Goal: Task Accomplishment & Management: Complete application form

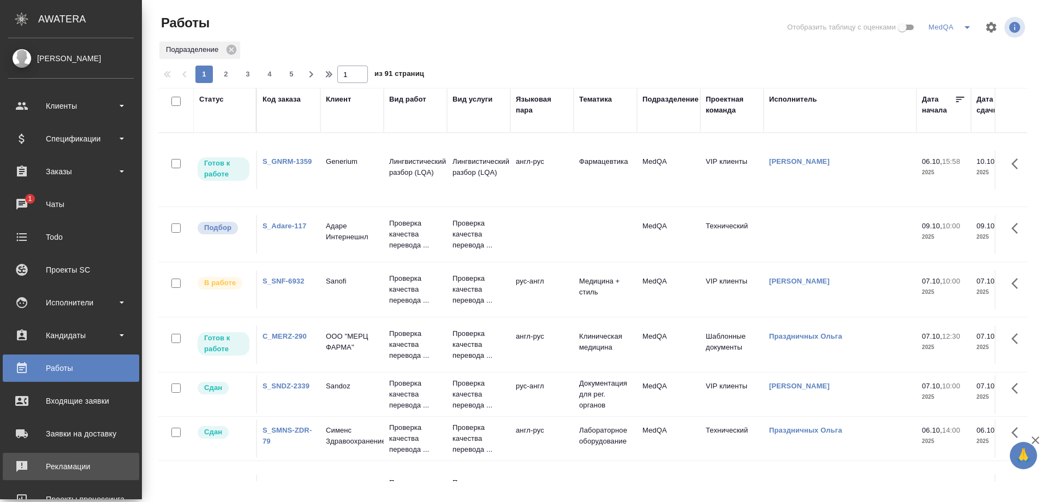
click at [80, 466] on div "Рекламации" at bounding box center [71, 466] width 126 height 16
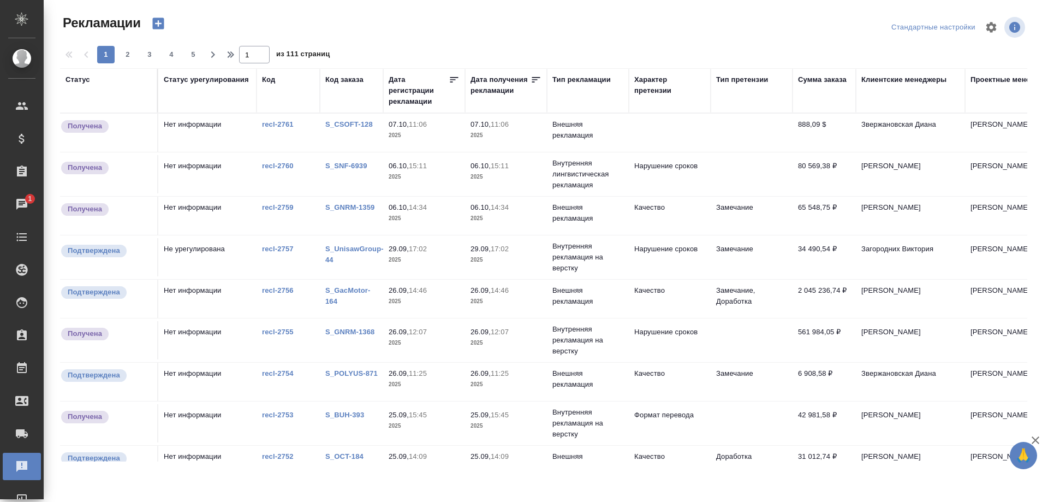
click at [355, 164] on link "S_SNF-6939" at bounding box center [346, 166] width 42 height 8
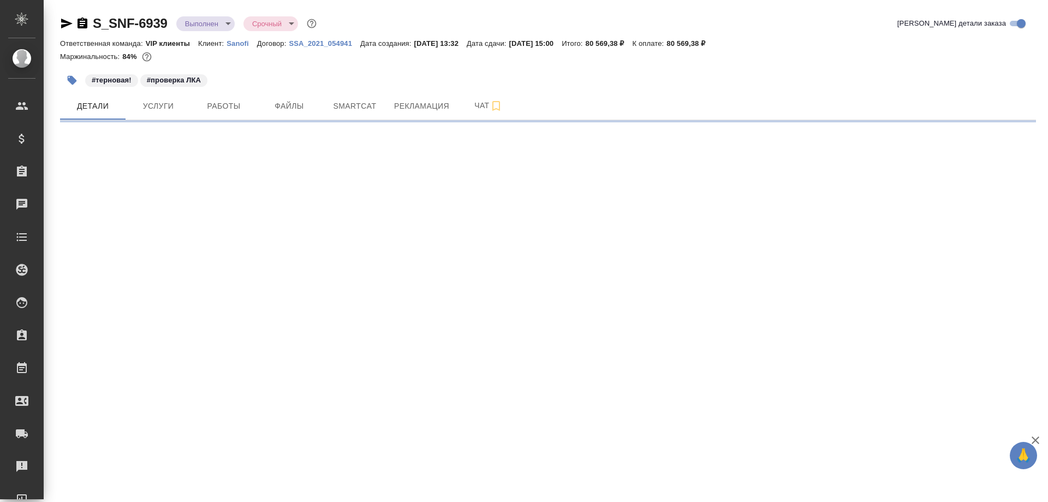
select select "RU"
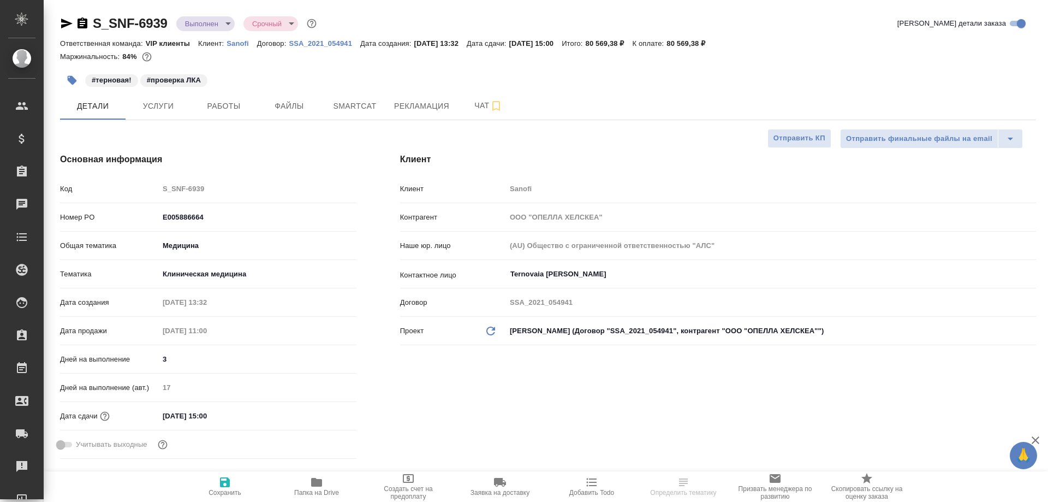
type textarea "x"
click at [430, 104] on span "Рекламация" at bounding box center [421, 106] width 55 height 14
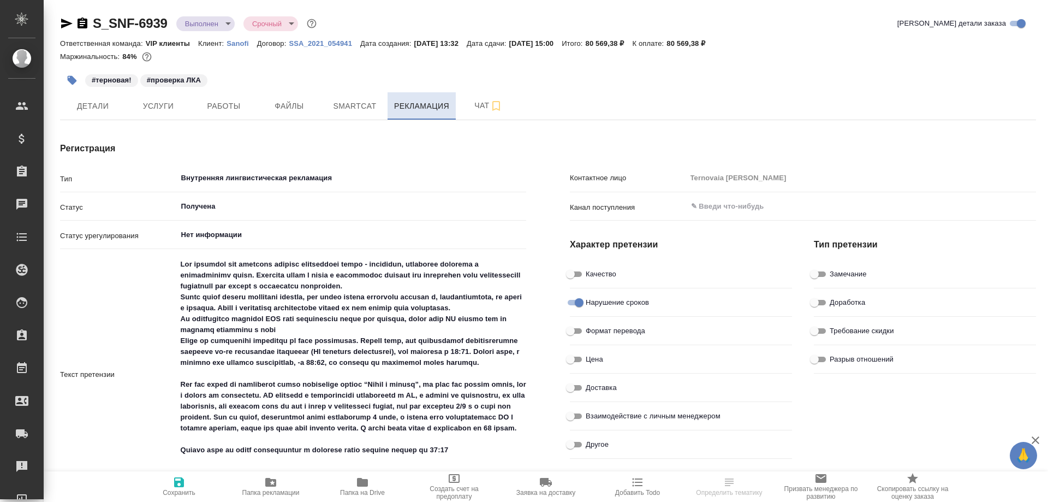
type textarea "x"
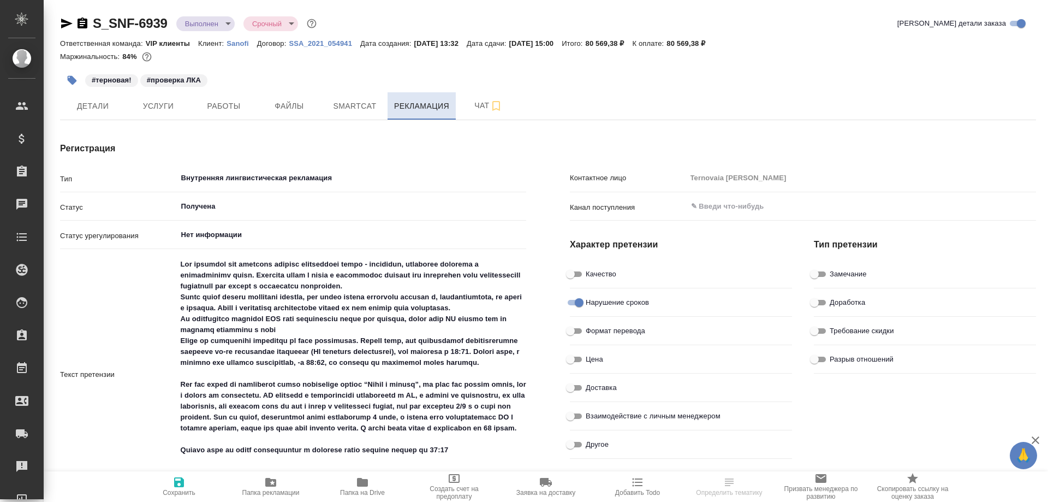
type textarea "x"
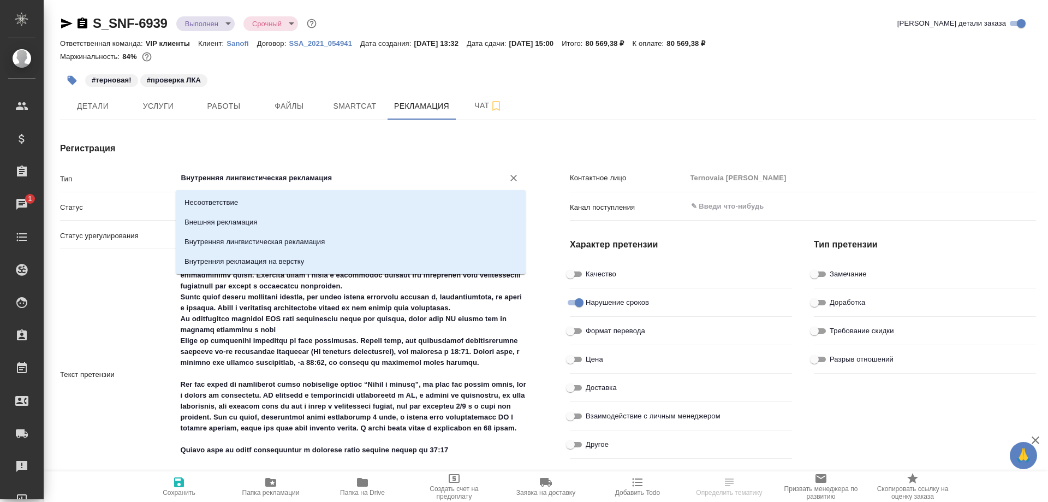
click at [389, 182] on input "Внутренняя лингвистическая рекламация" at bounding box center [333, 177] width 307 height 13
click at [300, 264] on p "Внутренняя рекламация на верстку" at bounding box center [245, 261] width 120 height 11
type input "Внутренняя рекламация на верстку"
type textarea "x"
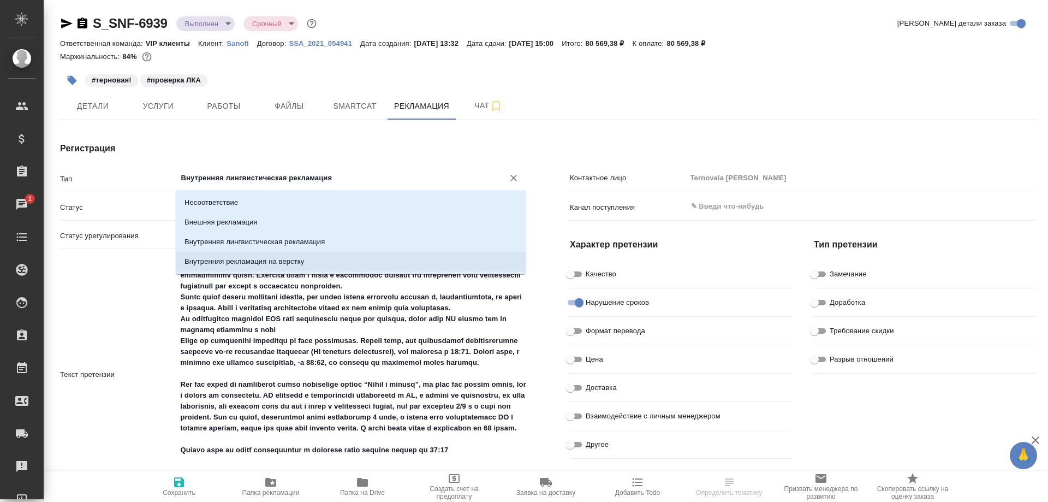
type textarea "x"
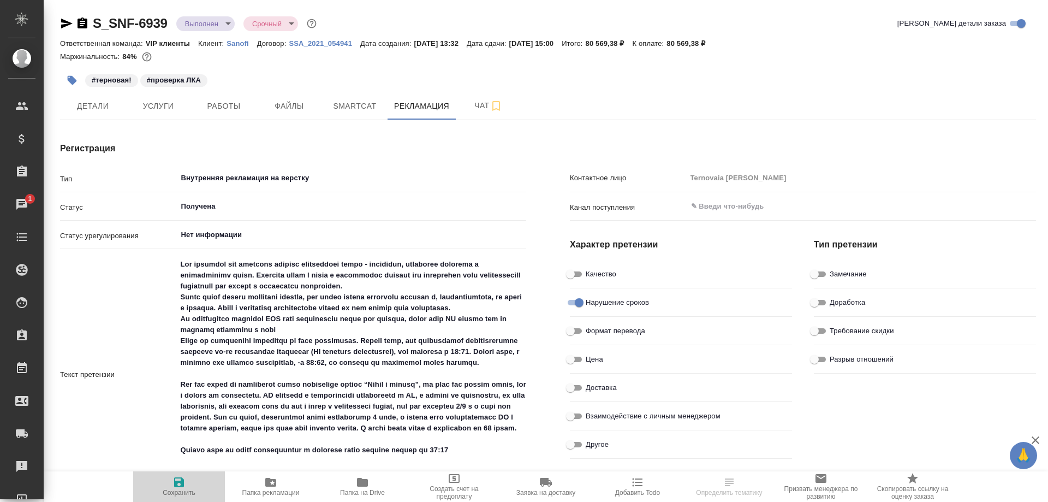
click at [177, 483] on icon "button" at bounding box center [179, 482] width 10 height 10
type textarea "x"
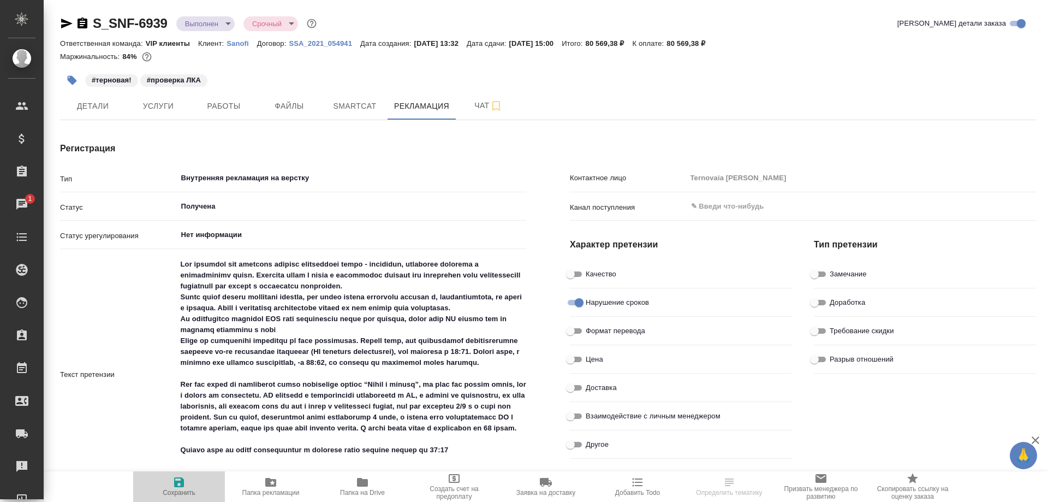
type textarea "x"
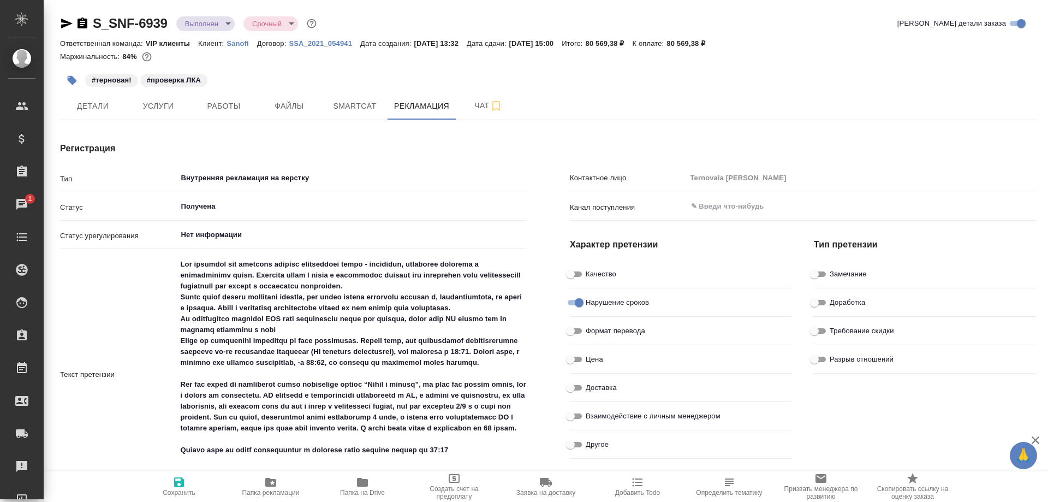
type textarea "x"
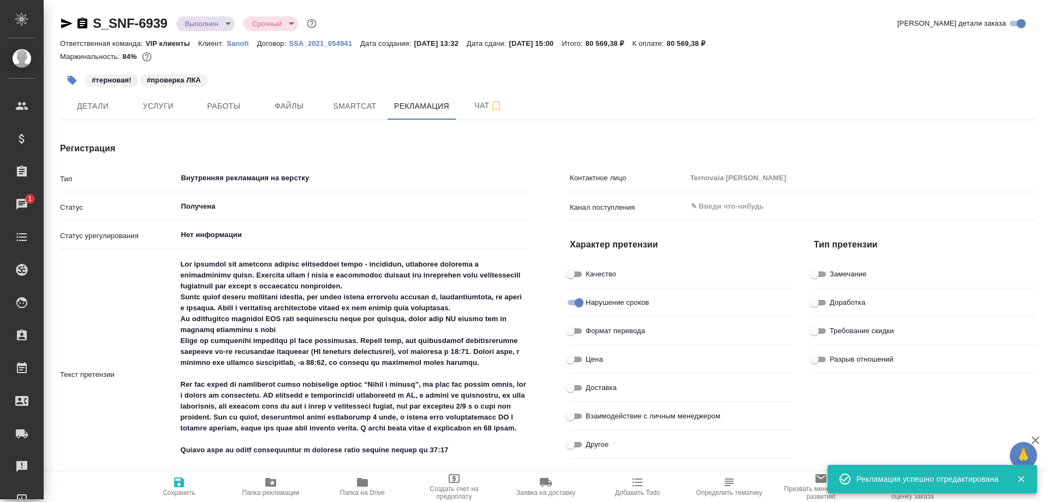
type textarea "x"
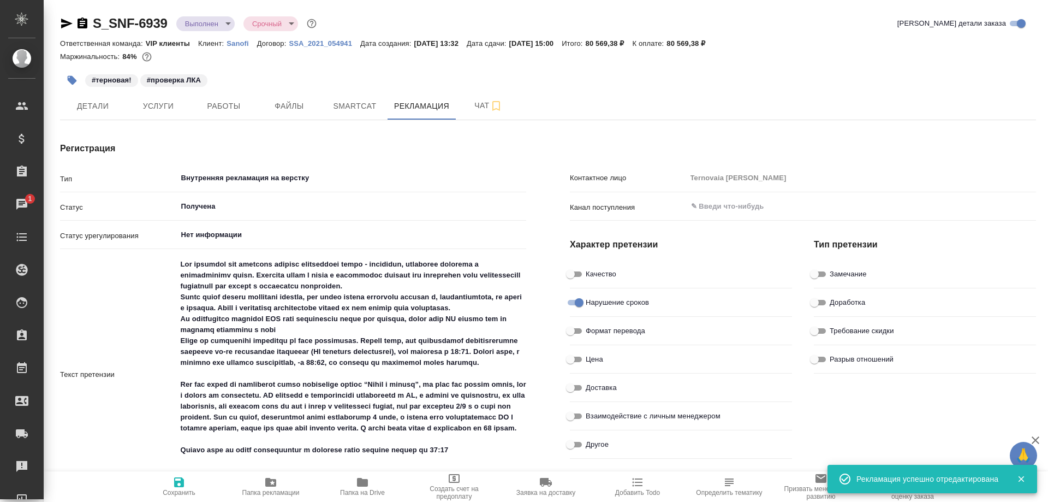
type textarea "x"
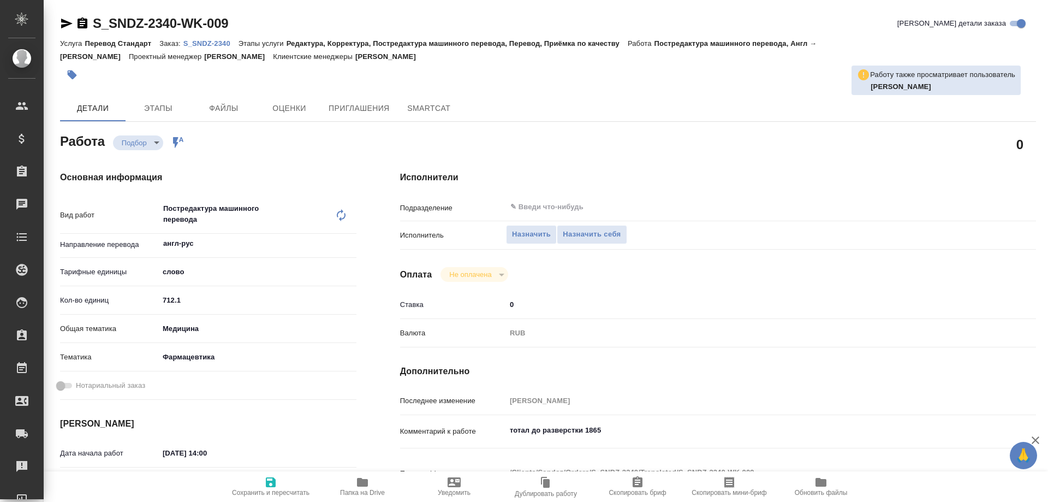
type textarea "x"
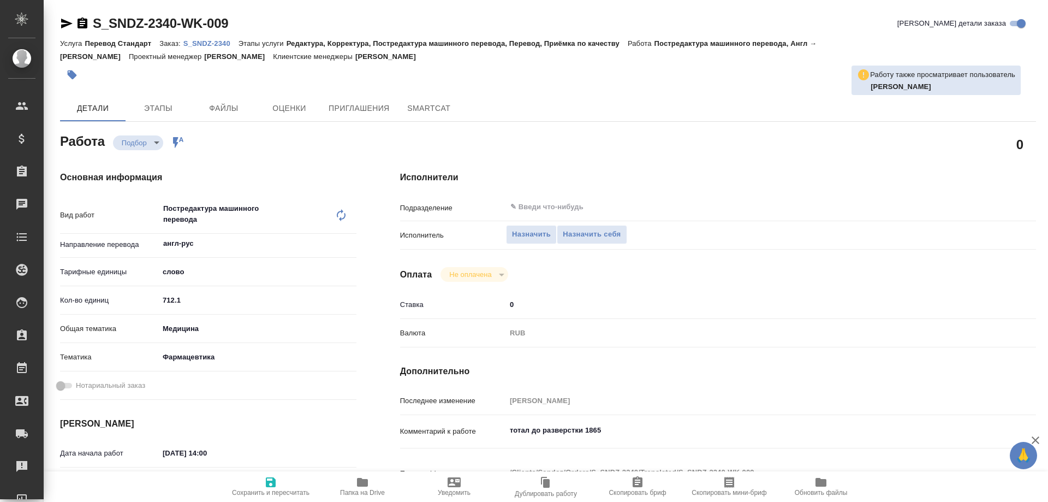
type textarea "x"
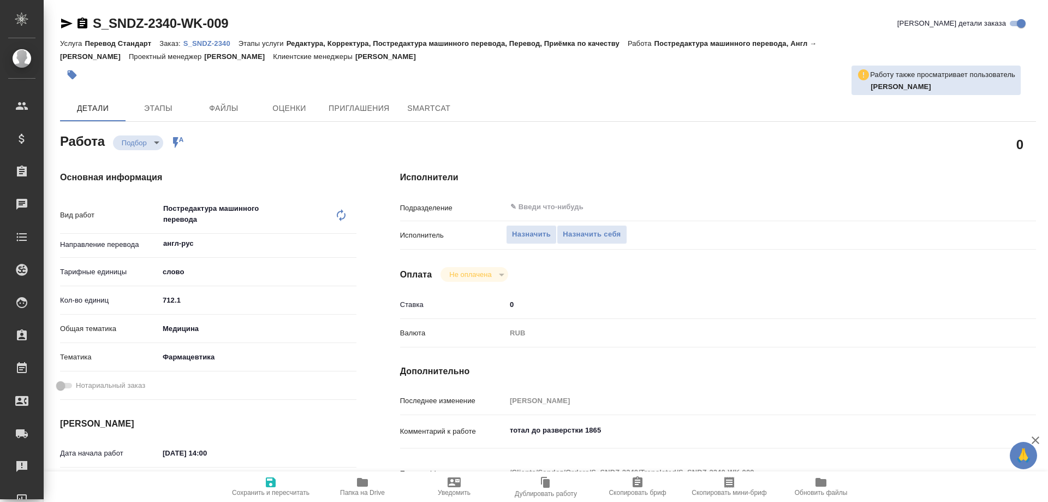
type textarea "x"
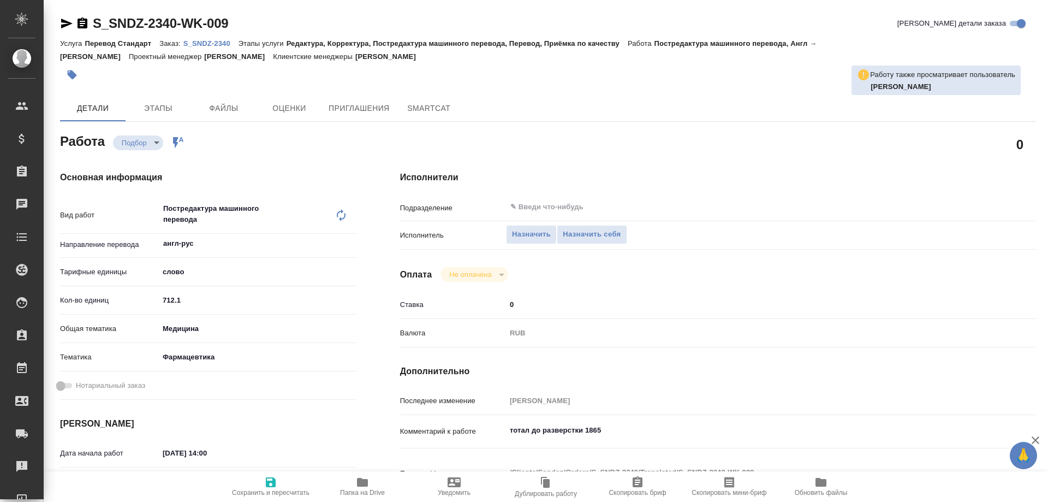
type textarea "x"
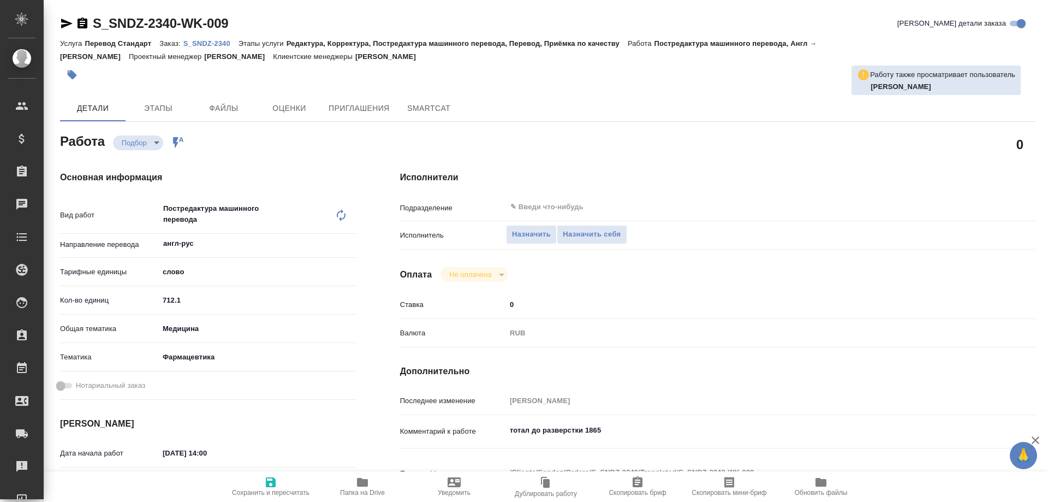
type textarea "x"
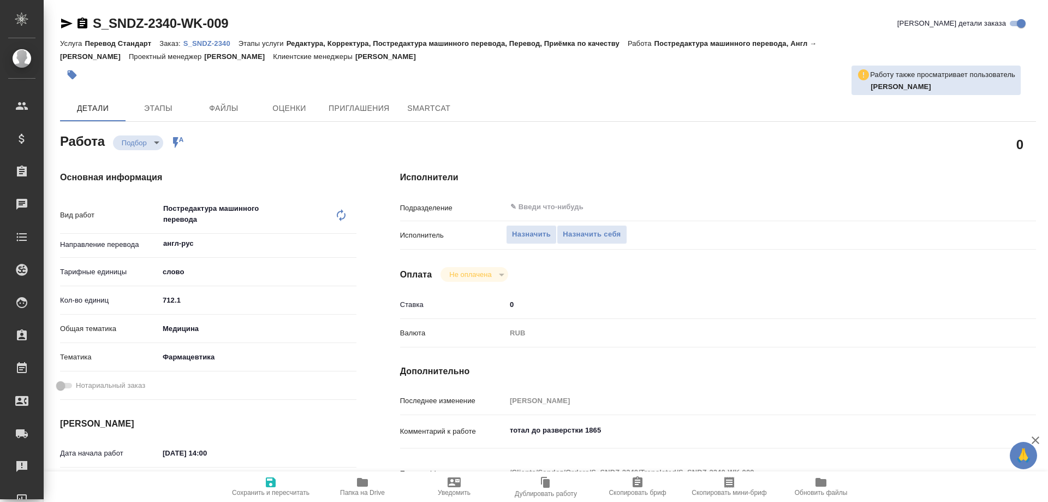
type textarea "x"
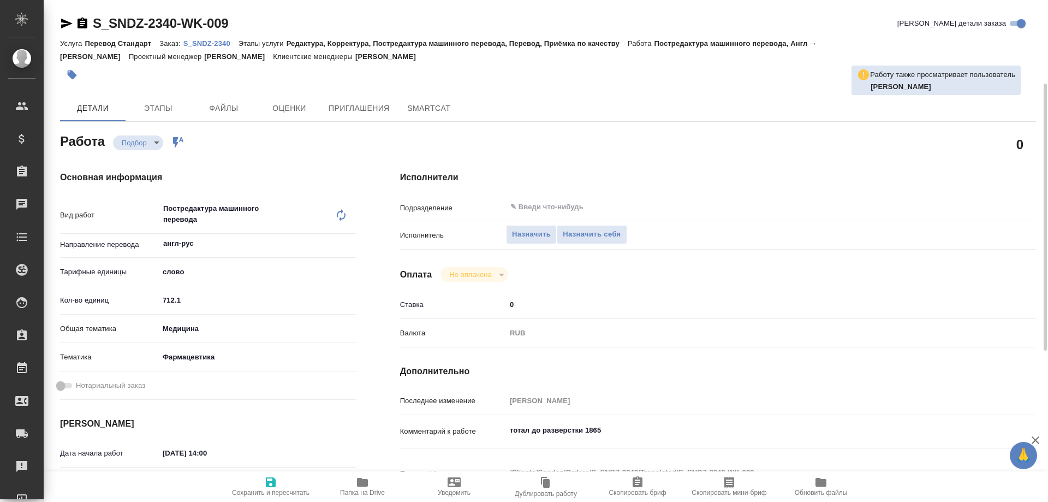
scroll to position [164, 0]
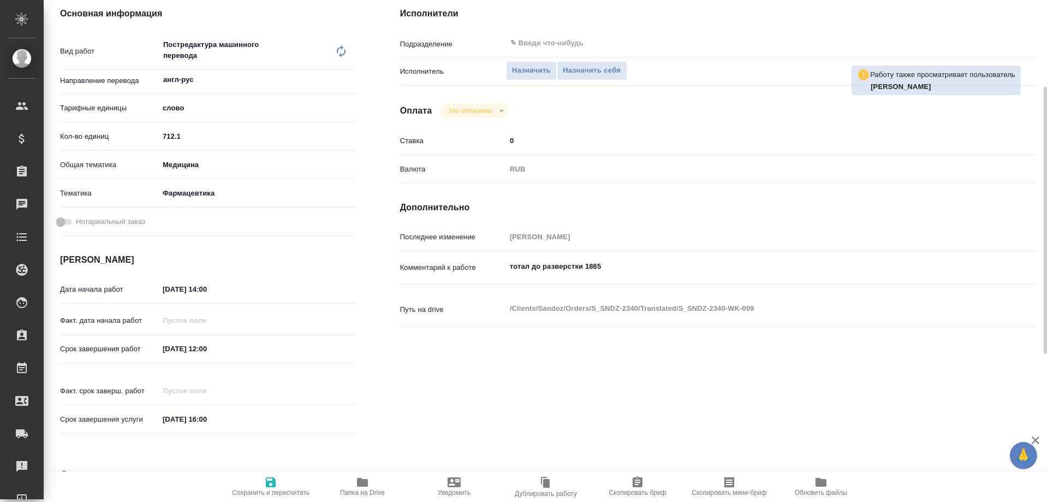
type textarea "x"
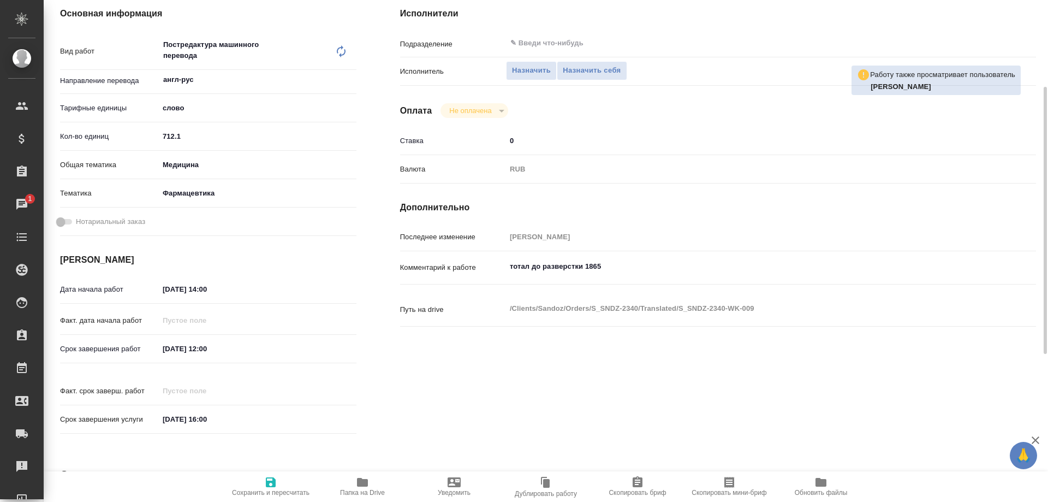
click at [373, 489] on span "Папка на Drive" at bounding box center [362, 493] width 45 height 8
